Goal: Understand process/instructions: Learn how to perform a task or action

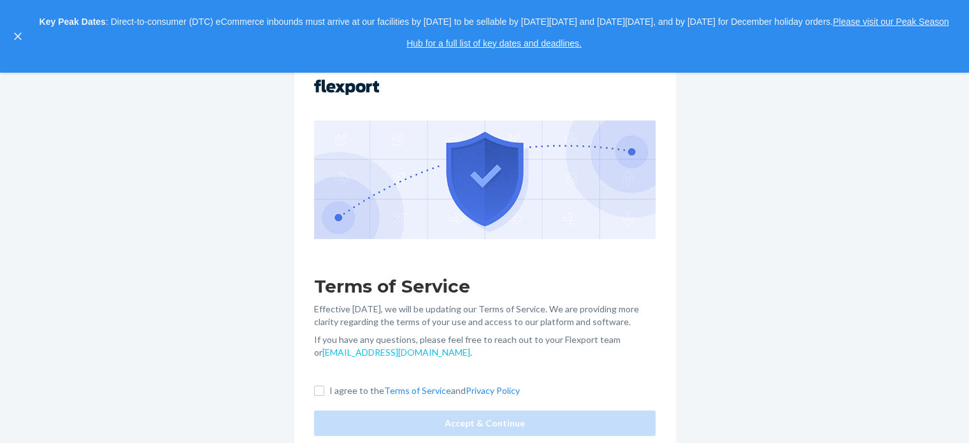
click at [329, 348] on div "Terms of Service Effective [DATE], we will be updating our Terms of Service. We…" at bounding box center [485, 257] width 382 height 397
click at [323, 389] on input "I agree to the Terms of Service and Privacy Policy" at bounding box center [319, 390] width 10 height 10
checkbox input "true"
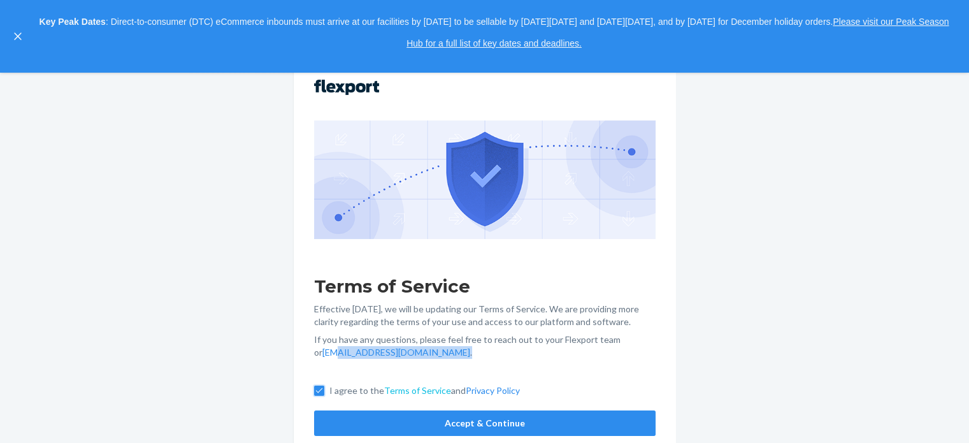
scroll to position [124, 0]
click at [478, 425] on button "Accept & Continue" at bounding box center [484, 422] width 341 height 25
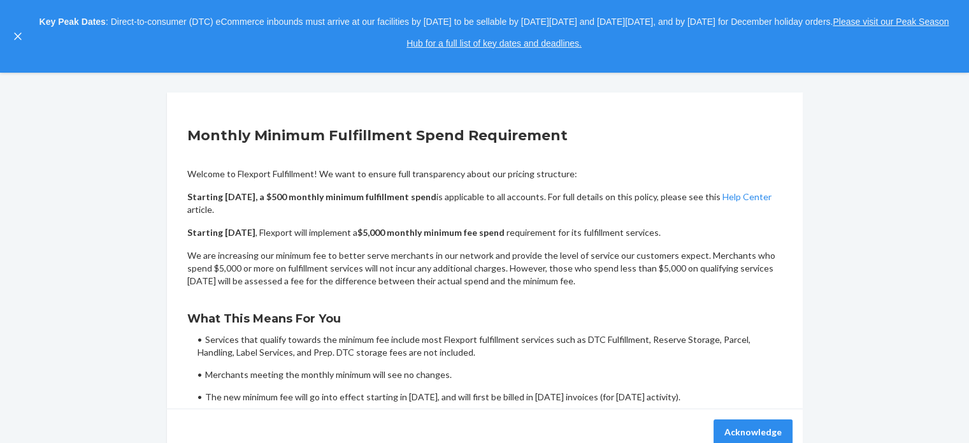
scroll to position [60, 0]
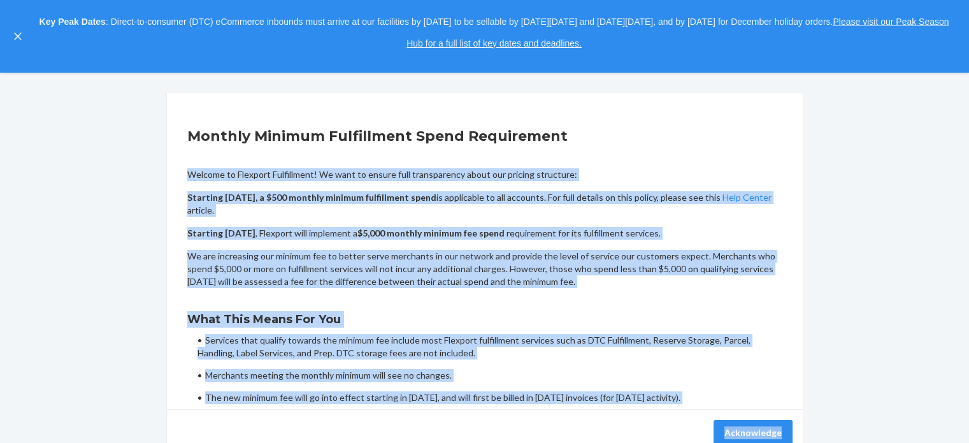
drag, startPoint x: 190, startPoint y: 164, endPoint x: 965, endPoint y: 411, distance: 813.6
click at [968, 427] on html "1 Create a Catalog 2 Send Inventory 3 Get Orders Feedback Log Out Monthly Minim…" at bounding box center [484, 223] width 969 height 566
click at [294, 279] on p "We are increasing our minimum fee to better serve merchants in our network and …" at bounding box center [484, 269] width 595 height 38
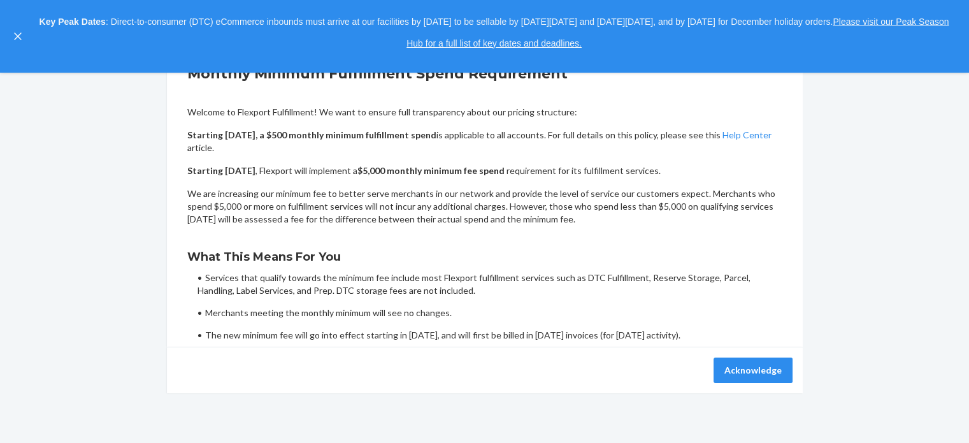
scroll to position [124, 0]
drag, startPoint x: 745, startPoint y: 375, endPoint x: 164, endPoint y: 254, distance: 593.4
click at [167, 320] on div "Monthly Minimum Fulfillment Spend Requirement Welcome to Flexport Fulfillment! …" at bounding box center [485, 210] width 636 height 362
click at [519, 47] on link "Please visit our Peak Season Hub for a full list of key dates and deadlines." at bounding box center [677, 33] width 542 height 32
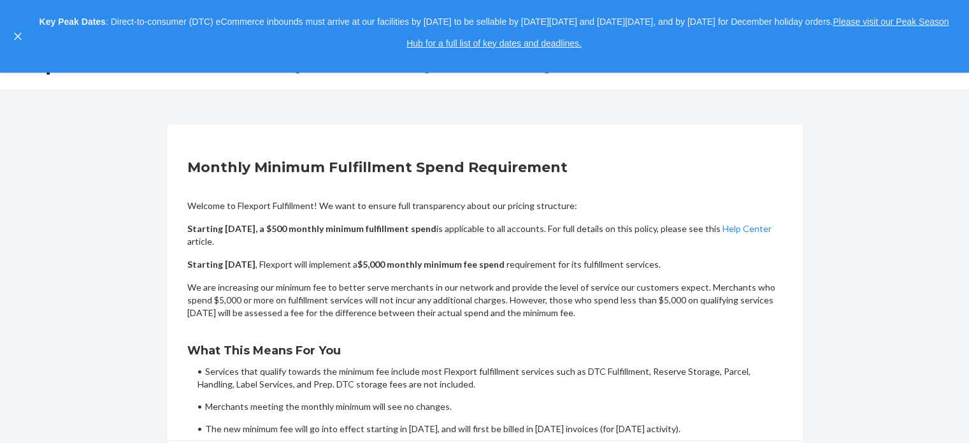
scroll to position [0, 0]
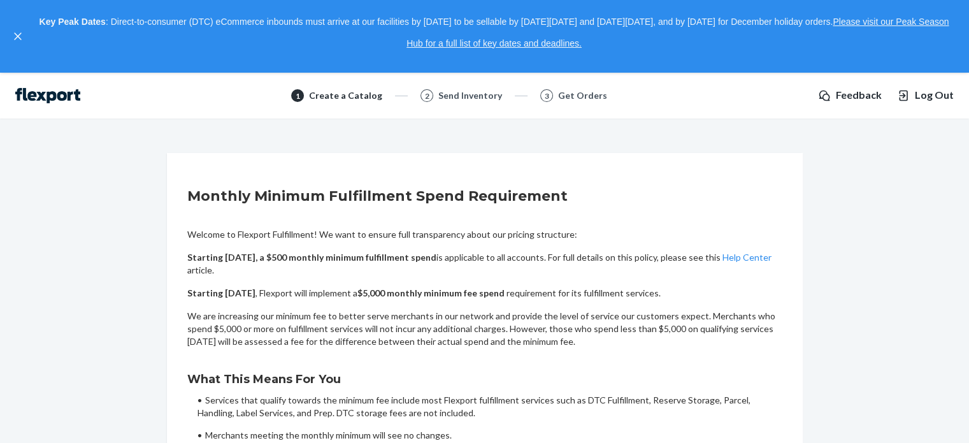
click at [466, 94] on div "Send Inventory" at bounding box center [470, 95] width 64 height 13
click at [861, 99] on span "Feedback" at bounding box center [859, 95] width 46 height 15
click at [846, 94] on span "Feedback" at bounding box center [859, 95] width 46 height 15
